Goal: Task Accomplishment & Management: Manage account settings

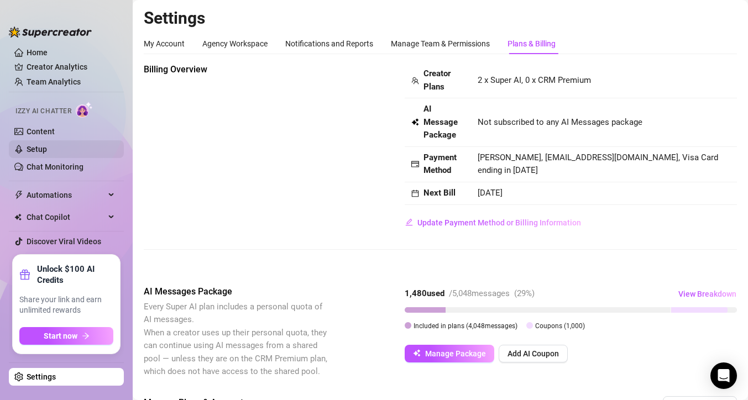
click at [42, 146] on link "Setup" at bounding box center [37, 149] width 20 height 9
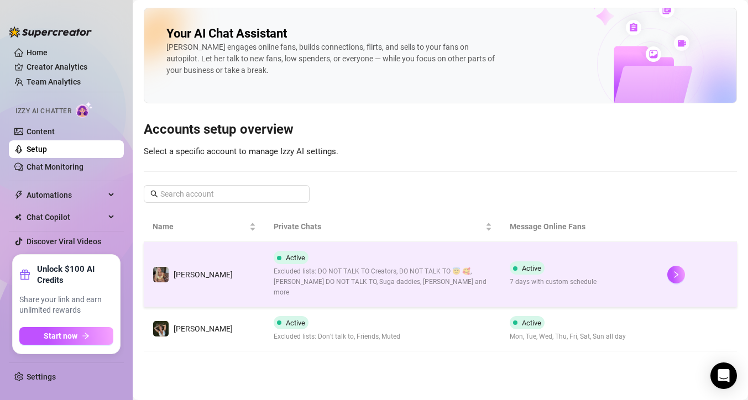
click at [343, 273] on span "Excluded lists: DO NOT TALK TO Creators, DO NOT TALK TO 😇 🥰, [PERSON_NAME] DO N…" at bounding box center [382, 281] width 218 height 31
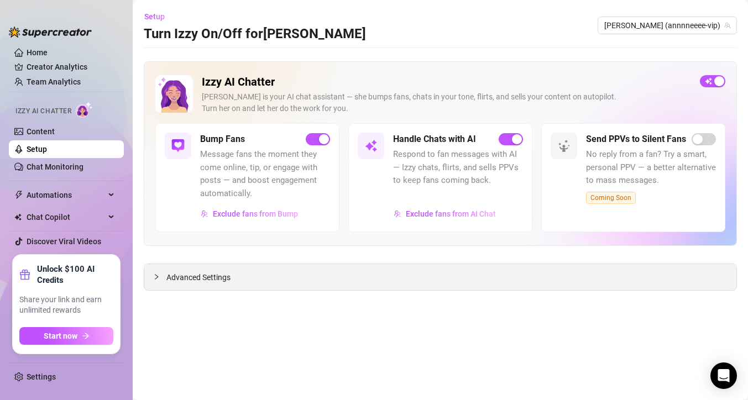
click at [198, 280] on span "Advanced Settings" at bounding box center [198, 277] width 64 height 12
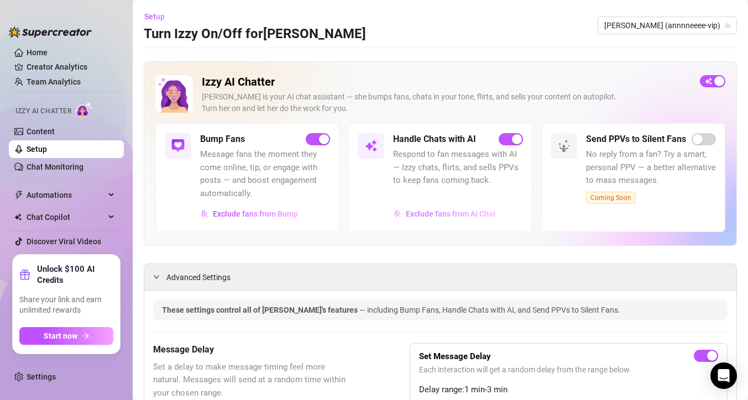
click at [406, 217] on span "Exclude fans from AI Chat" at bounding box center [451, 213] width 90 height 9
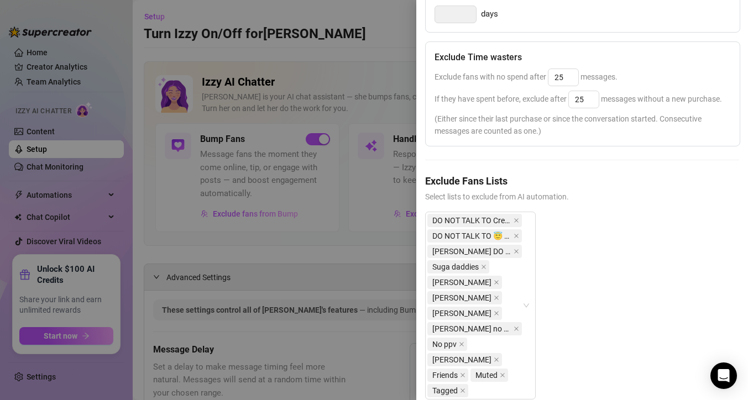
scroll to position [257, 0]
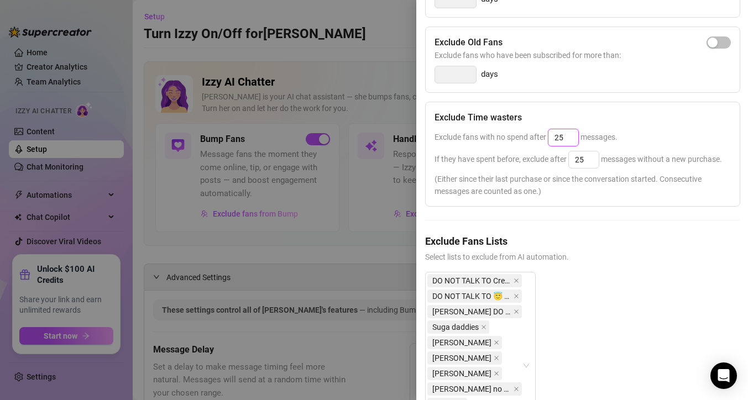
click at [568, 136] on input "25" at bounding box center [563, 137] width 30 height 17
type input "2"
type input "35"
click at [590, 160] on input "25" at bounding box center [584, 159] width 30 height 17
type input "2"
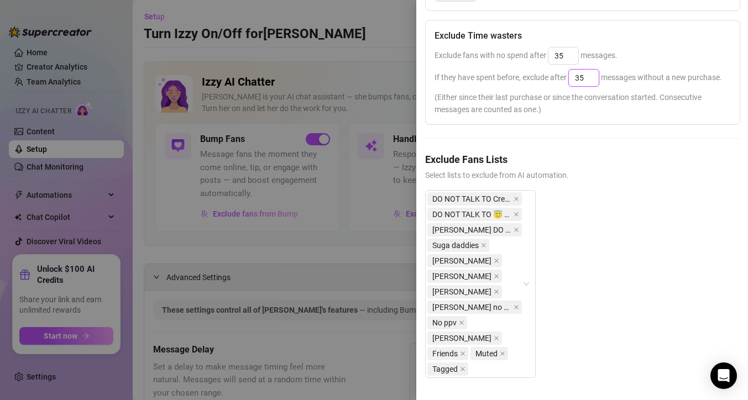
scroll to position [0, 0]
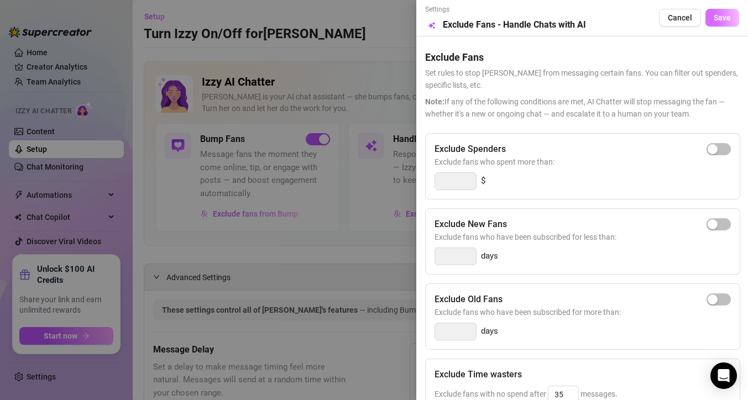
type input "35"
click at [718, 20] on span "Save" at bounding box center [721, 17] width 17 height 9
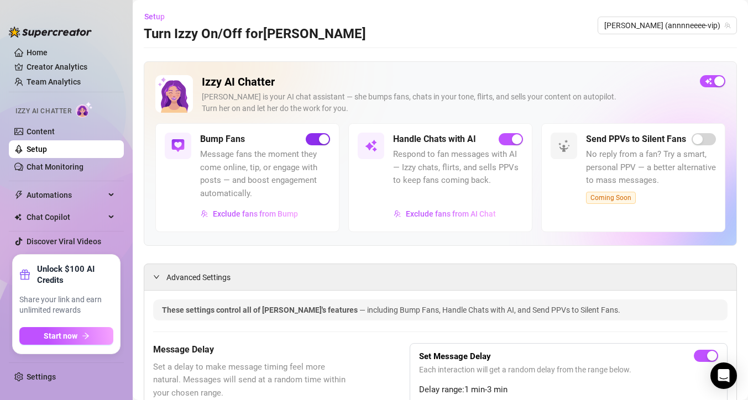
click at [320, 140] on div "button" at bounding box center [324, 139] width 10 height 10
